Goal: Transaction & Acquisition: Subscribe to service/newsletter

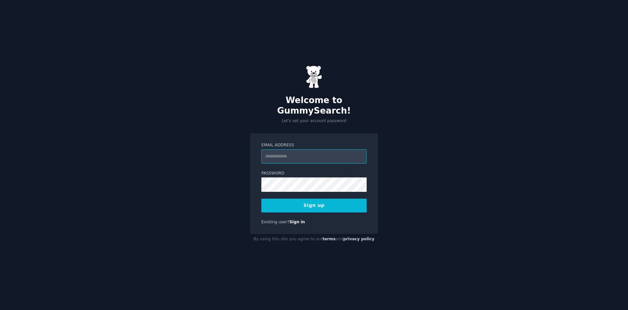
click at [285, 152] on input "Email Address" at bounding box center [313, 156] width 105 height 14
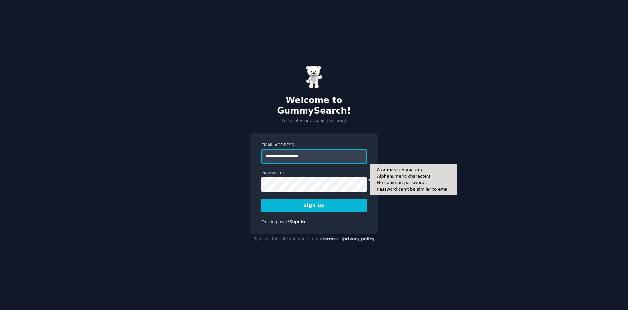
type input "**********"
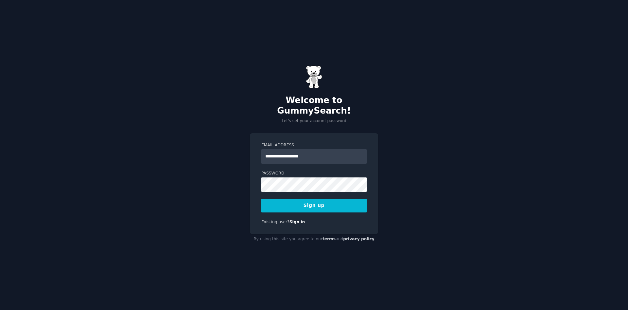
click at [321, 202] on button "Sign up" at bounding box center [313, 206] width 105 height 14
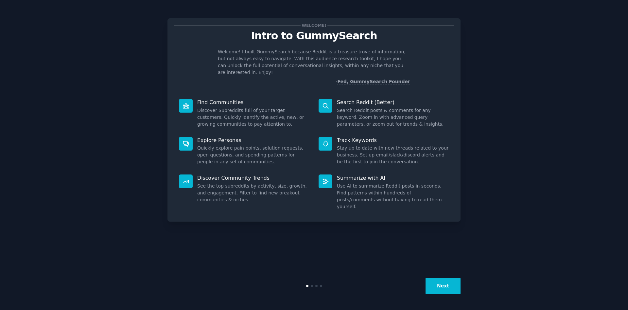
click at [445, 286] on button "Next" at bounding box center [442, 286] width 35 height 16
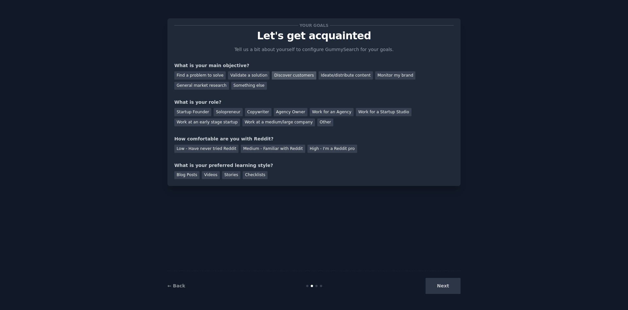
click at [287, 78] on div "Discover customers" at bounding box center [294, 75] width 44 height 8
click at [190, 113] on div "Startup Founder" at bounding box center [192, 112] width 37 height 8
click at [220, 148] on div "Low - Have never tried Reddit" at bounding box center [206, 149] width 64 height 8
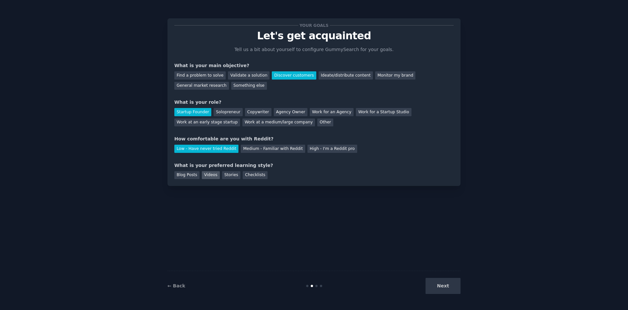
click at [207, 177] on div "Videos" at bounding box center [211, 175] width 18 height 8
click at [446, 286] on button "Next" at bounding box center [442, 286] width 35 height 16
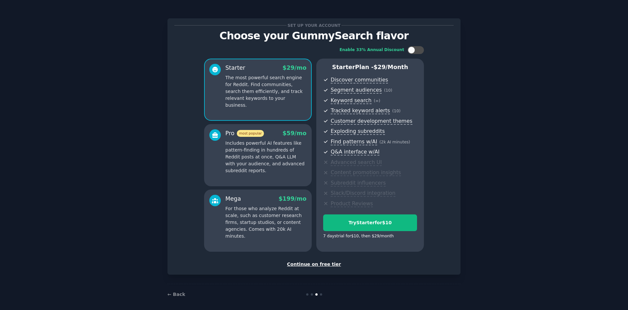
click at [300, 264] on div "Continue on free tier" at bounding box center [313, 264] width 279 height 7
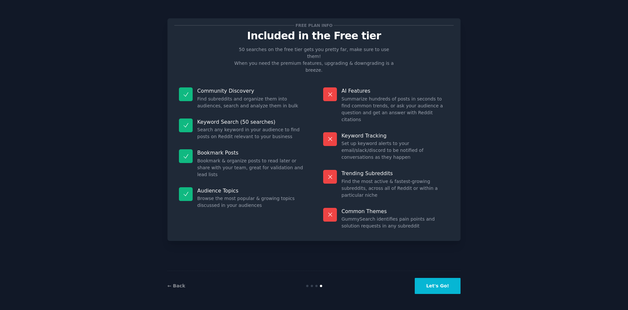
click at [444, 287] on button "Let's Go!" at bounding box center [438, 286] width 46 height 16
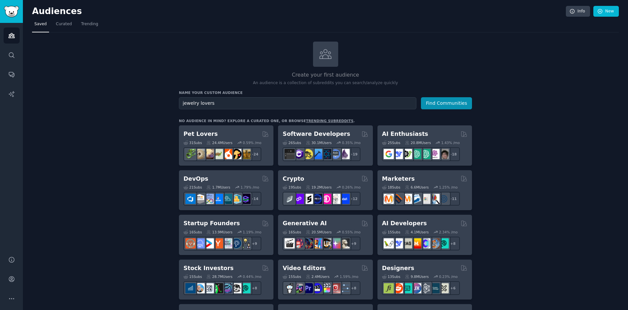
type input "jewelry lovers"
click at [421, 97] on button "Find Communities" at bounding box center [446, 103] width 51 height 12
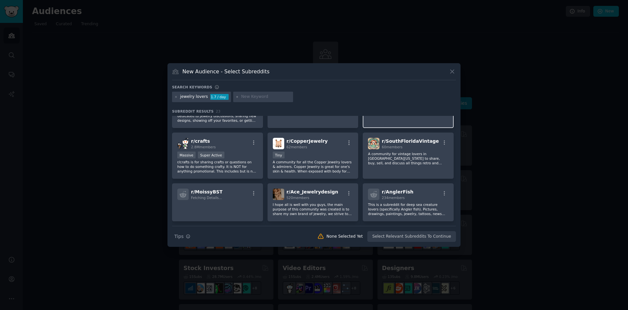
scroll to position [37, 0]
